Goal: Find specific page/section: Find specific page/section

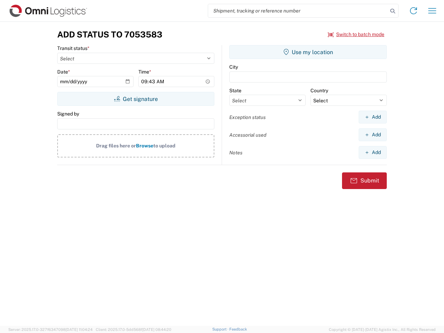
click at [298, 11] on input "search" at bounding box center [298, 10] width 180 height 13
click at [393, 11] on icon at bounding box center [393, 11] width 10 height 10
click at [413, 11] on icon at bounding box center [413, 10] width 11 height 11
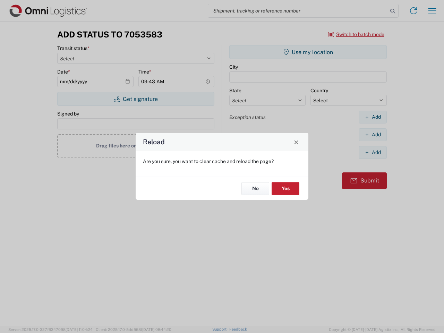
click at [432, 11] on div "Reload Are you sure, you want to clear cache and reload the page? No Yes" at bounding box center [222, 166] width 444 height 333
click at [356, 34] on div "Reload Are you sure, you want to clear cache and reload the page? No Yes" at bounding box center [222, 166] width 444 height 333
click at [136, 99] on div "Reload Are you sure, you want to clear cache and reload the page? No Yes" at bounding box center [222, 166] width 444 height 333
click at [308, 52] on div "Reload Are you sure, you want to clear cache and reload the page? No Yes" at bounding box center [222, 166] width 444 height 333
click at [373, 117] on div "Reload Are you sure, you want to clear cache and reload the page? No Yes" at bounding box center [222, 166] width 444 height 333
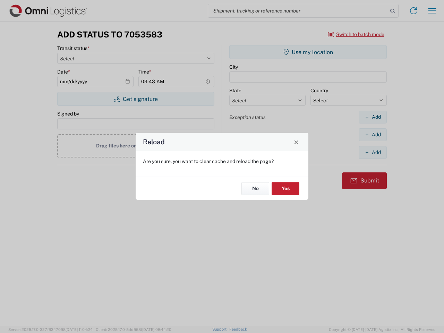
click at [373, 135] on div "Reload Are you sure, you want to clear cache and reload the page? No Yes" at bounding box center [222, 166] width 444 height 333
click at [373, 152] on div "Reload Are you sure, you want to clear cache and reload the page? No Yes" at bounding box center [222, 166] width 444 height 333
